Goal: Book appointment/travel/reservation

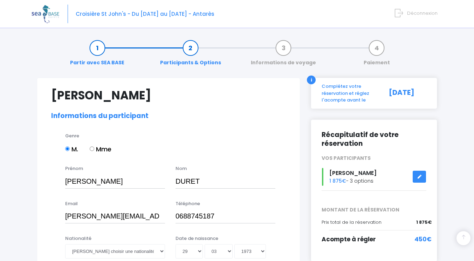
select select "N1"
select select "42/43"
select select "L"
click at [98, 47] on link "Partir avec SEA BASE" at bounding box center [97, 55] width 61 height 22
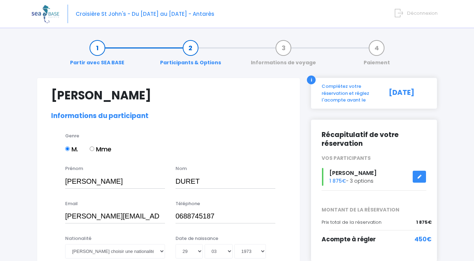
click at [98, 47] on link "Partir avec SEA BASE" at bounding box center [97, 55] width 61 height 22
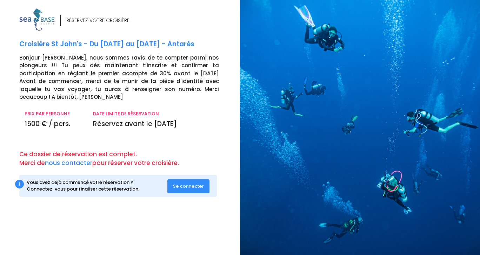
click at [188, 183] on span "Se connecter" at bounding box center [188, 186] width 31 height 7
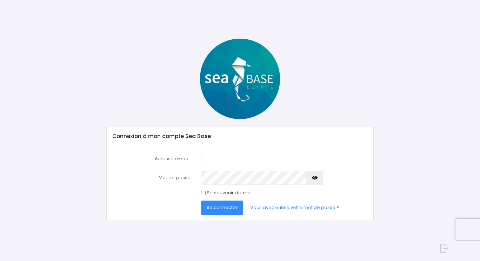
type input "[PERSON_NAME][EMAIL_ADDRESS][DOMAIN_NAME]"
click at [202, 195] on input "Se souvenir de moi" at bounding box center [203, 192] width 5 height 5
checkbox input "true"
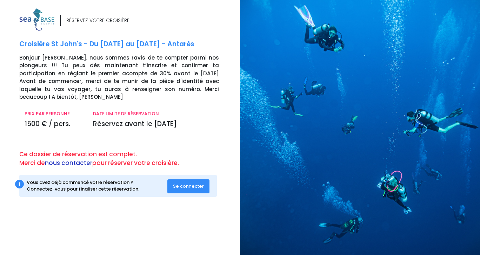
click at [80, 159] on link "nous contacter" at bounding box center [68, 163] width 47 height 8
click at [187, 183] on span "Se connecter" at bounding box center [188, 186] width 31 height 7
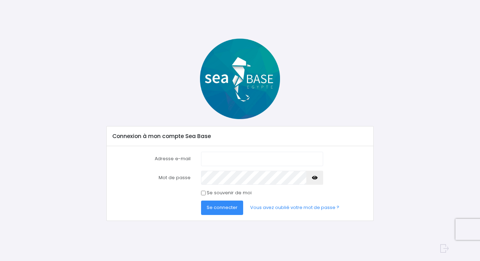
type input "samuel.duret73@gmail.com"
click at [214, 191] on label "Se souvenir de moi" at bounding box center [229, 192] width 45 height 7
click at [205, 191] on input "Se souvenir de moi" at bounding box center [203, 192] width 5 height 5
checkbox input "true"
click at [220, 208] on span "Se connecter" at bounding box center [222, 207] width 31 height 7
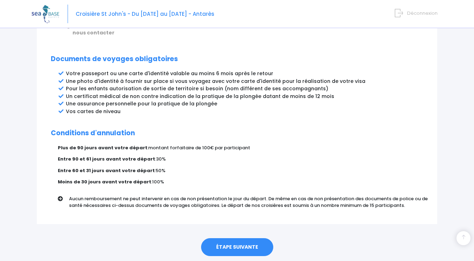
scroll to position [381, 0]
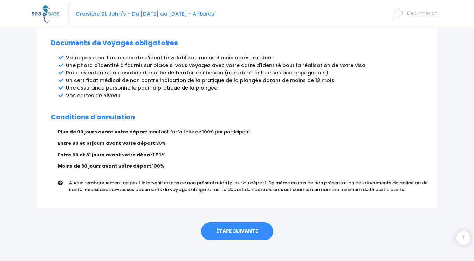
click at [252, 225] on link "ÉTAPE SUIVANTE" at bounding box center [237, 231] width 72 height 18
click at [249, 224] on link "ÉTAPE SUIVANTE" at bounding box center [237, 231] width 72 height 18
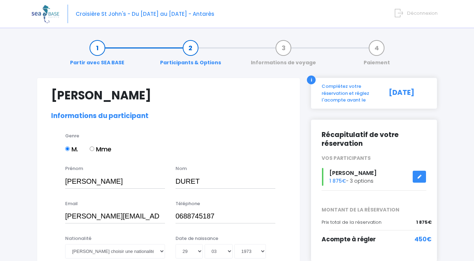
select select "N1"
select select "42/43"
select select "L"
click at [95, 44] on link "Partir avec SEA BASE" at bounding box center [97, 55] width 61 height 22
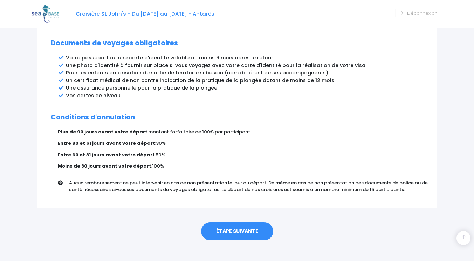
scroll to position [381, 0]
click at [241, 222] on link "ÉTAPE SUIVANTE" at bounding box center [237, 231] width 72 height 18
click at [240, 223] on link "ÉTAPE SUIVANTE" at bounding box center [237, 231] width 72 height 18
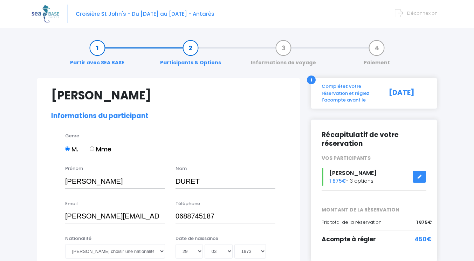
select select "N1"
select select "42/43"
select select "L"
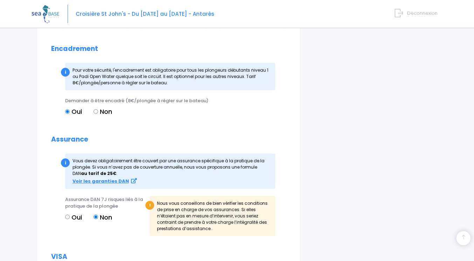
scroll to position [748, 0]
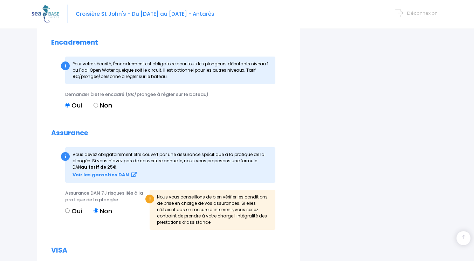
click at [68, 209] on input "Oui" at bounding box center [67, 210] width 5 height 5
radio input "true"
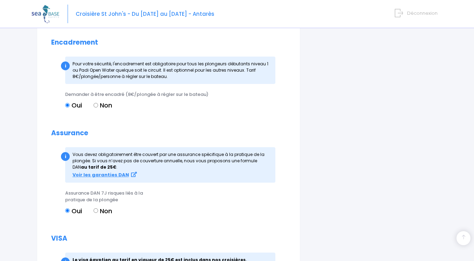
click at [95, 209] on input "Non" at bounding box center [96, 210] width 5 height 5
radio input "true"
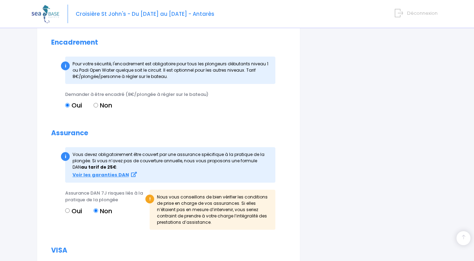
click at [68, 210] on input "Oui" at bounding box center [67, 210] width 5 height 5
radio input "true"
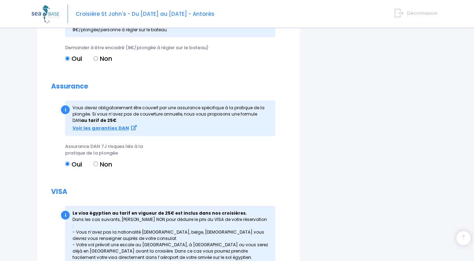
scroll to position [888, 0]
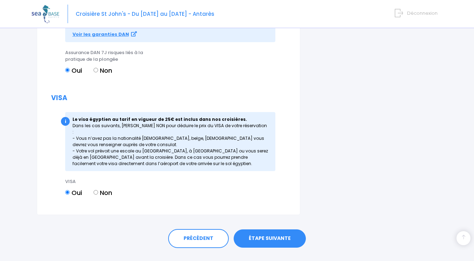
click at [284, 230] on link "ÉTAPE SUIVANTE" at bounding box center [270, 238] width 72 height 18
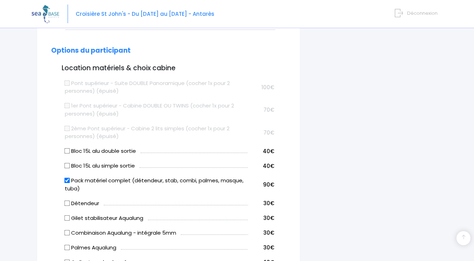
scroll to position [174, 0]
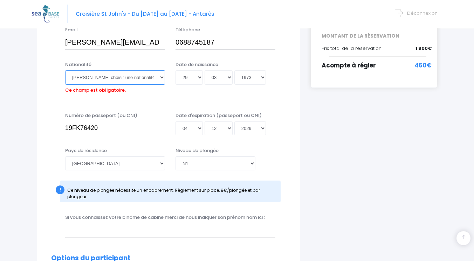
click at [122, 75] on select "Veuillez choisir une nationalité Afghane Albanaise Algerienne Allemande America…" at bounding box center [115, 77] width 100 height 14
select select "Française"
click at [65, 70] on select "Veuillez choisir une nationalité Afghane Albanaise Algerienne Allemande America…" at bounding box center [115, 77] width 100 height 14
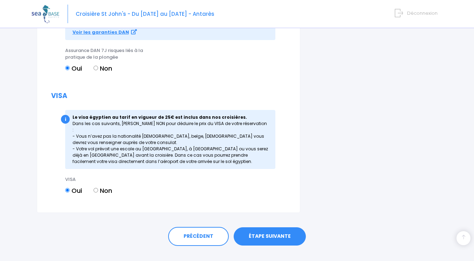
scroll to position [897, 0]
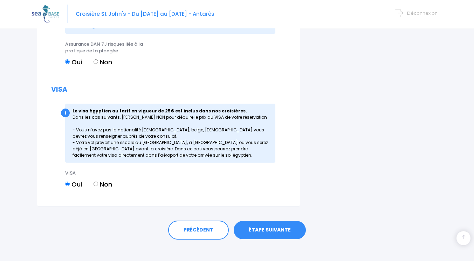
click at [267, 224] on link "ÉTAPE SUIVANTE" at bounding box center [270, 230] width 72 height 18
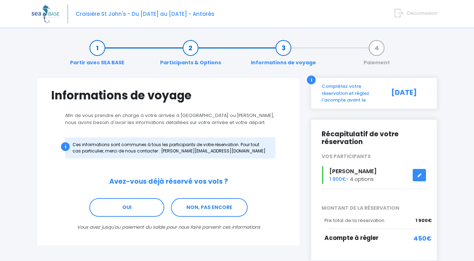
scroll to position [42, 0]
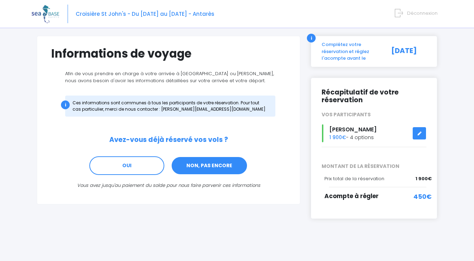
drag, startPoint x: 364, startPoint y: 134, endPoint x: 213, endPoint y: 166, distance: 155.2
click at [213, 166] on link "NON, PAS ENCORE" at bounding box center [209, 165] width 77 height 19
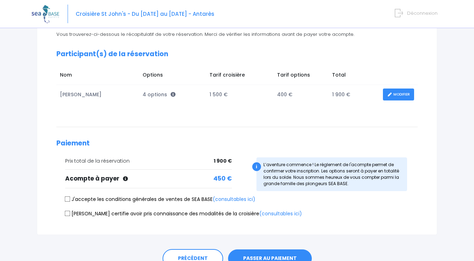
scroll to position [93, 0]
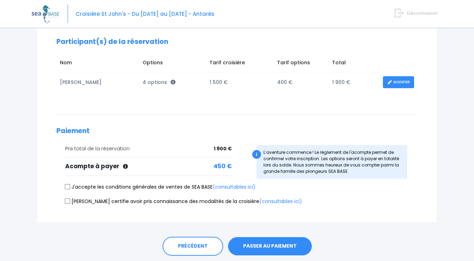
click at [66, 186] on input "J'accepte les conditions générales de ventes de SEA BASE (consultables ici)" at bounding box center [68, 187] width 6 height 6
checkbox input "true"
click at [68, 200] on input "[PERSON_NAME] certifie avoir pris connaissance des modalités de la croisière (c…" at bounding box center [68, 201] width 6 height 6
checkbox input "true"
